Goal: Information Seeking & Learning: Learn about a topic

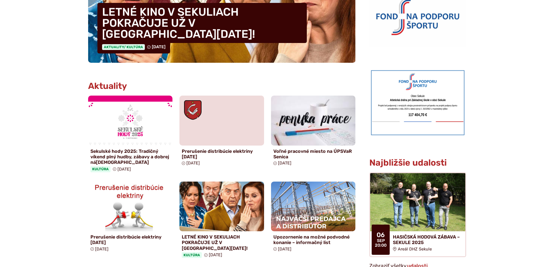
scroll to position [232, 0]
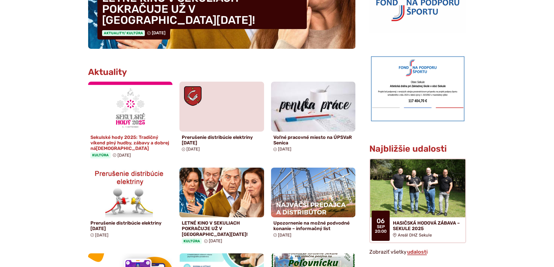
click at [147, 142] on h4 "Sekulské hody 2025: Tradičný víkend plný hudby, zábavy a dobrej ná[DEMOGRAPHIC_…" at bounding box center [130, 143] width 80 height 17
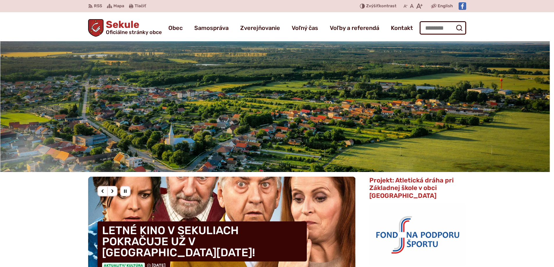
scroll to position [232, 0]
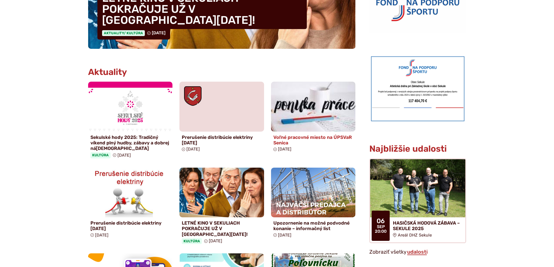
click at [291, 135] on h4 "Voľné pracovné miesto na ÚPSVaR Senica" at bounding box center [313, 140] width 80 height 11
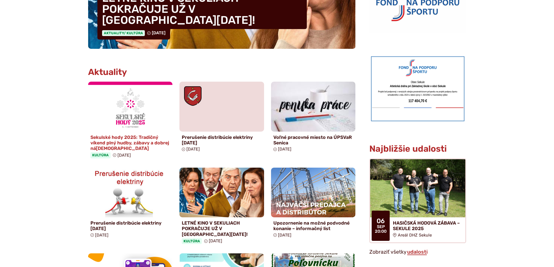
click at [102, 144] on h4 "Sekulské hody 2025: Tradičný víkend plný hudby, zábavy a dobrej ná[DEMOGRAPHIC_…" at bounding box center [130, 143] width 80 height 17
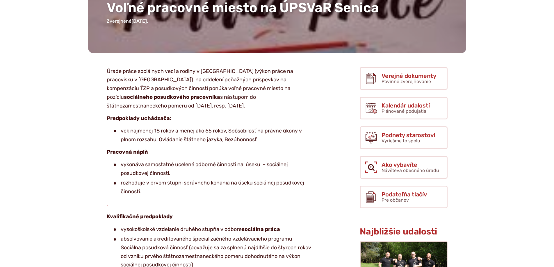
scroll to position [87, 0]
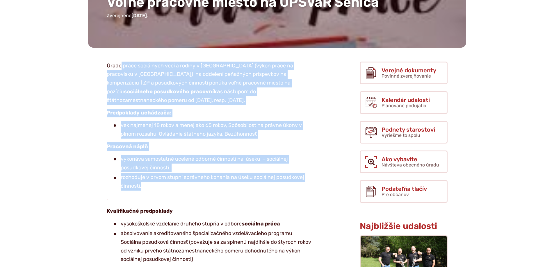
drag, startPoint x: 121, startPoint y: 70, endPoint x: 156, endPoint y: 188, distance: 123.4
click at [156, 188] on article "Úrade práce sociálnych vecí a rodiny v Senici (výkon práce na pracovisku v Seni…" at bounding box center [214, 229] width 271 height 335
click at [156, 188] on li "rozhoduje v prvom stupni správneho konania na úseku sociálnej posudkovej činnos…" at bounding box center [213, 181] width 199 height 17
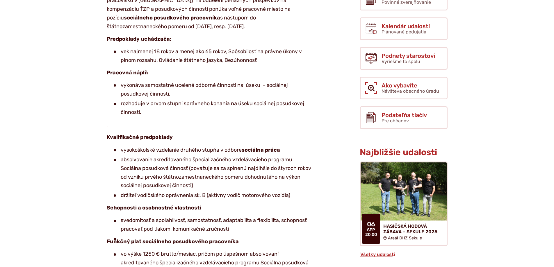
scroll to position [203, 0]
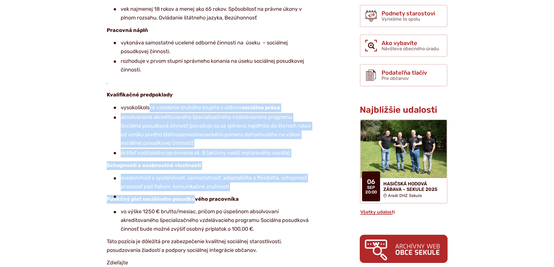
drag, startPoint x: 154, startPoint y: 103, endPoint x: 194, endPoint y: 192, distance: 97.6
click at [194, 192] on article "Úrade práce sociálnych vecí a rodiny v Senici (výkon práce na pracovisku v Seni…" at bounding box center [214, 112] width 271 height 335
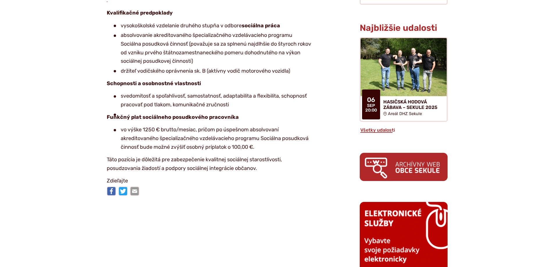
scroll to position [291, 0]
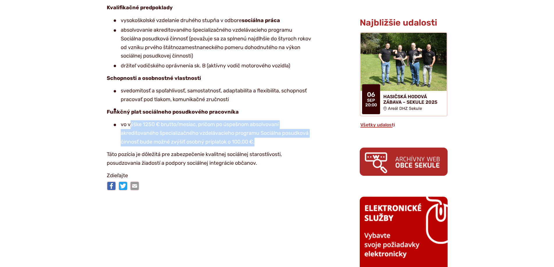
drag, startPoint x: 129, startPoint y: 123, endPoint x: 238, endPoint y: 139, distance: 109.9
click at [272, 141] on li "vo výške 1250 € brutto/mesiac, pričom po úspešnom absolvovaní akreditovaného šp…" at bounding box center [213, 133] width 199 height 26
click at [161, 134] on li "vo výške 1250 € brutto/mesiac, pričom po úspešnom absolvovaní akreditovaného šp…" at bounding box center [213, 133] width 199 height 26
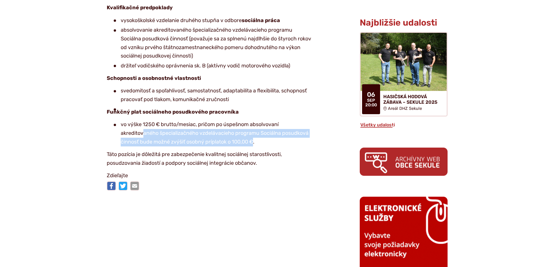
drag, startPoint x: 144, startPoint y: 133, endPoint x: 255, endPoint y: 142, distance: 111.1
click at [255, 142] on li "vo výške 1250 € brutto/mesiac, pričom po úspešnom absolvovaní akreditovaného šp…" at bounding box center [213, 133] width 199 height 26
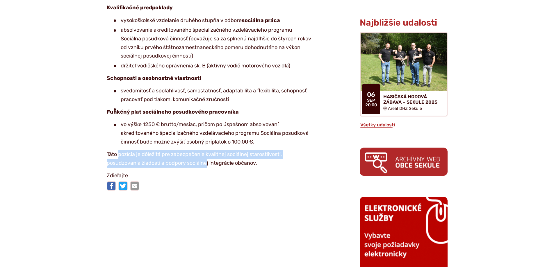
drag, startPoint x: 118, startPoint y: 154, endPoint x: 207, endPoint y: 159, distance: 89.7
click at [207, 159] on p "Táto pozícia je dôležitá pre zabezpečenie kvalitnej sociálnej starostlivosti, p…" at bounding box center [210, 158] width 206 height 17
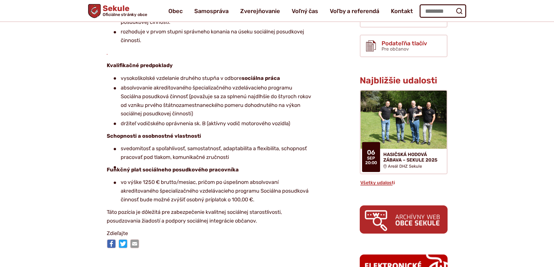
scroll to position [232, 0]
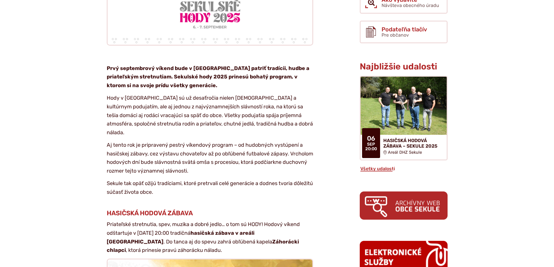
scroll to position [291, 0]
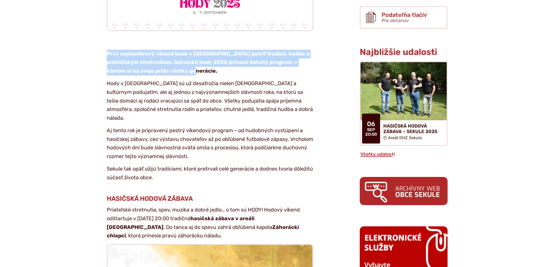
drag, startPoint x: 107, startPoint y: 39, endPoint x: 201, endPoint y: 55, distance: 94.9
click at [201, 55] on p "Prvý septembrový víkend bude v [GEOGRAPHIC_DATA] patriť tradícii, hudbe a priat…" at bounding box center [210, 63] width 206 height 26
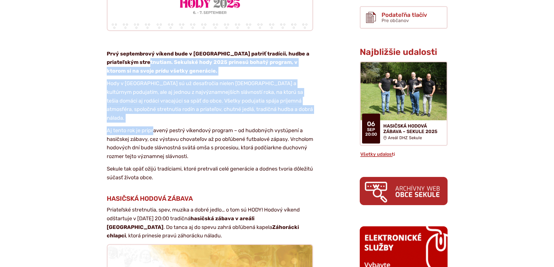
drag, startPoint x: 140, startPoint y: 48, endPoint x: 154, endPoint y: 103, distance: 57.2
click at [154, 126] on p "Aj tento rok je pripravený pestrý víkendový program – od hudobných vystúpení a …" at bounding box center [210, 143] width 206 height 35
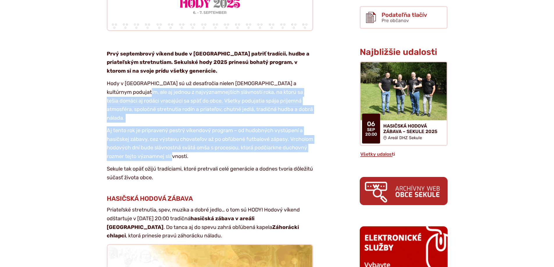
drag, startPoint x: 124, startPoint y: 78, endPoint x: 196, endPoint y: 136, distance: 92.9
click at [196, 136] on p "Aj tento rok je pripravený pestrý víkendový program – od hudobných vystúpení a …" at bounding box center [210, 143] width 206 height 35
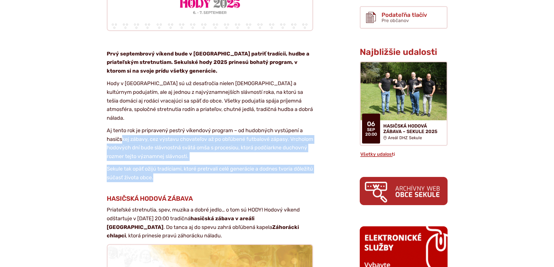
drag, startPoint x: 123, startPoint y: 114, endPoint x: 214, endPoint y: 152, distance: 99.0
click at [214, 165] on p "Sekule tak opäť ožijú tradíciami, ktoré pretrvali celé generácie a dodnes tvori…" at bounding box center [210, 173] width 206 height 17
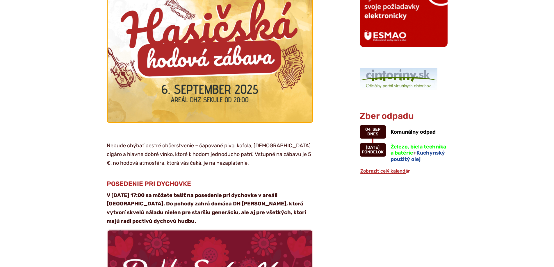
scroll to position [610, 0]
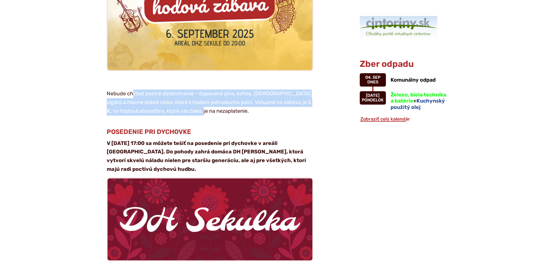
drag, startPoint x: 143, startPoint y: 72, endPoint x: 211, endPoint y: 88, distance: 70.1
click at [211, 90] on p "Nebude chýbať pestré občerstvenie – čapované pivo, kofola, [DEMOGRAPHIC_DATA] c…" at bounding box center [210, 103] width 206 height 26
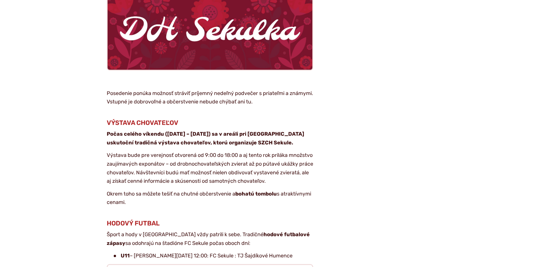
scroll to position [814, 0]
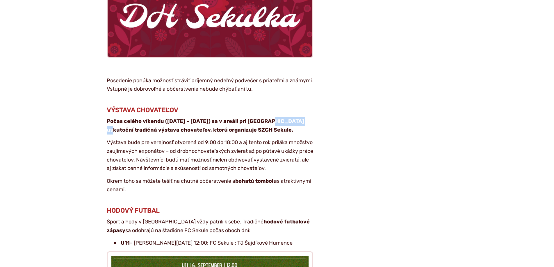
drag, startPoint x: 115, startPoint y: 103, endPoint x: 262, endPoint y: 97, distance: 147.5
click at [262, 118] on strong "Počas celého víkendu ([DATE] – [DATE]) sa v areáli pri [GEOGRAPHIC_DATA] uskuto…" at bounding box center [205, 125] width 197 height 15
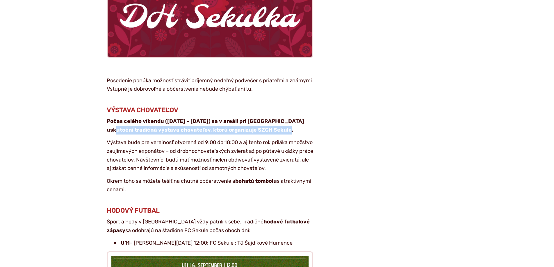
drag, startPoint x: 154, startPoint y: 107, endPoint x: 300, endPoint y: 106, distance: 145.9
click at [300, 117] on p "Počas celého víkendu ([DATE] – [DATE]) sa v areáli pri [GEOGRAPHIC_DATA] uskuto…" at bounding box center [210, 125] width 206 height 17
drag, startPoint x: 123, startPoint y: 116, endPoint x: 307, endPoint y: 165, distance: 189.8
click at [307, 165] on article "Kategória Kultúra Pozvánka Prvý septembrový víkend bude v [GEOGRAPHIC_DATA] pat…" at bounding box center [214, 188] width 271 height 1652
click at [307, 177] on p "Okrem toho sa môžete tešiť na chutné občerstvenie a bohatú tombolu s atraktívny…" at bounding box center [210, 185] width 206 height 17
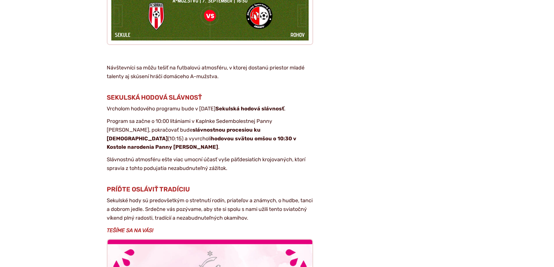
scroll to position [1279, 0]
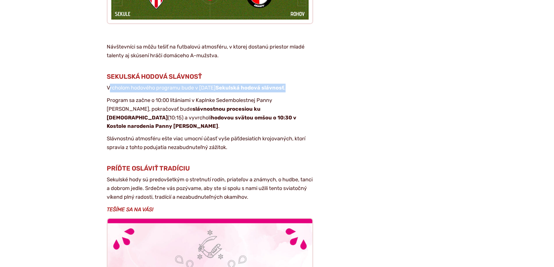
drag, startPoint x: 108, startPoint y: 66, endPoint x: 178, endPoint y: 76, distance: 70.4
click at [178, 84] on p "Vrcholom hodového programu bude v [DATE] Sekulská hodová slávnosť ." at bounding box center [210, 88] width 206 height 9
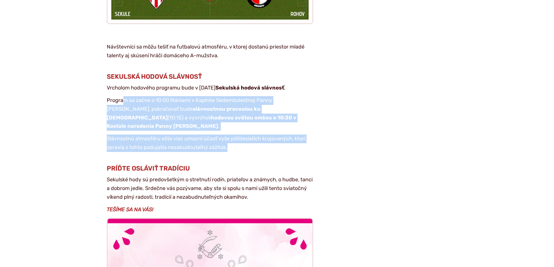
drag, startPoint x: 125, startPoint y: 85, endPoint x: 322, endPoint y: 124, distance: 200.7
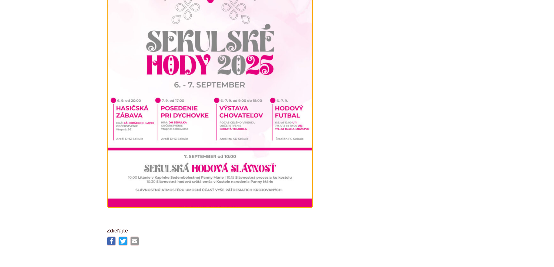
scroll to position [1598, 0]
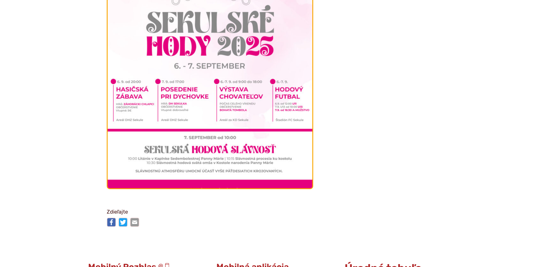
click at [175, 67] on img at bounding box center [209, 44] width 225 height 318
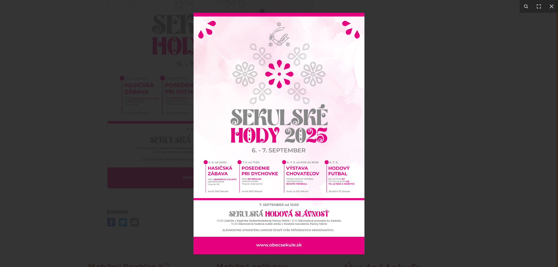
click at [244, 186] on img at bounding box center [279, 133] width 171 height 241
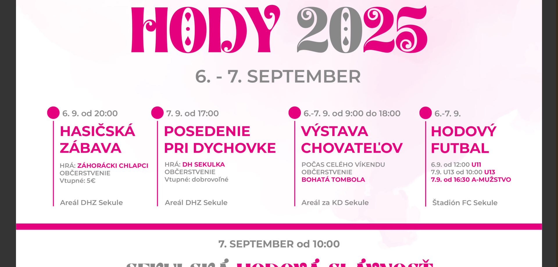
click at [244, 186] on img at bounding box center [279, 24] width 526 height 744
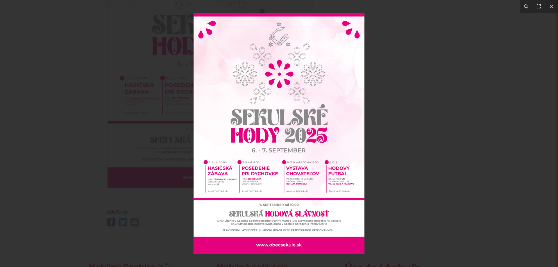
click at [260, 228] on img at bounding box center [279, 133] width 171 height 241
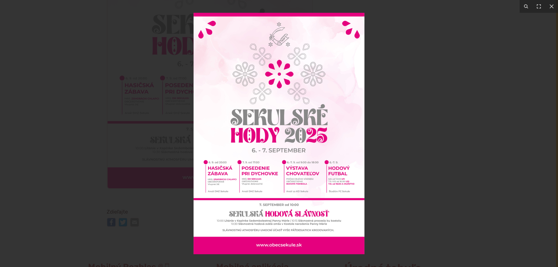
click at [9, 108] on div at bounding box center [279, 133] width 558 height 267
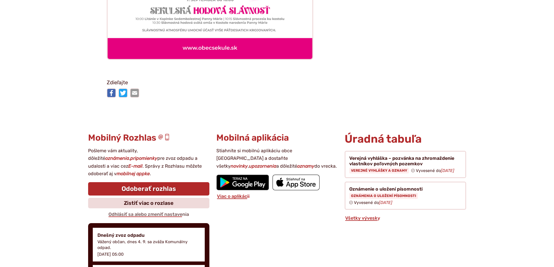
scroll to position [1744, 0]
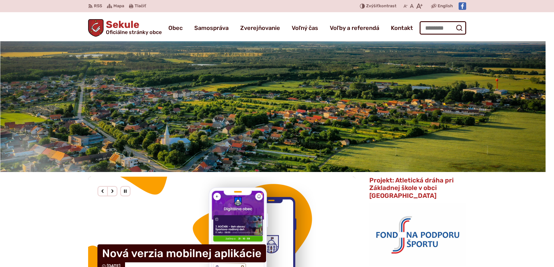
drag, startPoint x: 45, startPoint y: 125, endPoint x: 46, endPoint y: 92, distance: 32.9
